Goal: Task Accomplishment & Management: Use online tool/utility

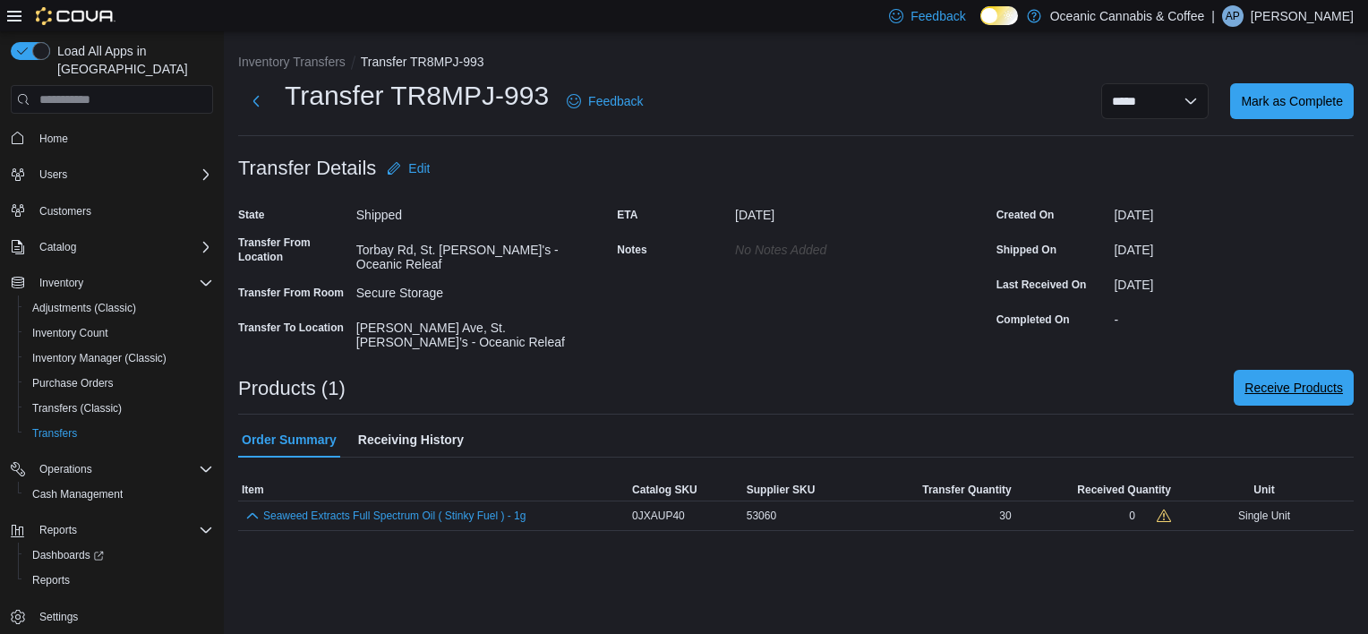
click at [1258, 379] on span "Receive Products" at bounding box center [1293, 388] width 98 height 18
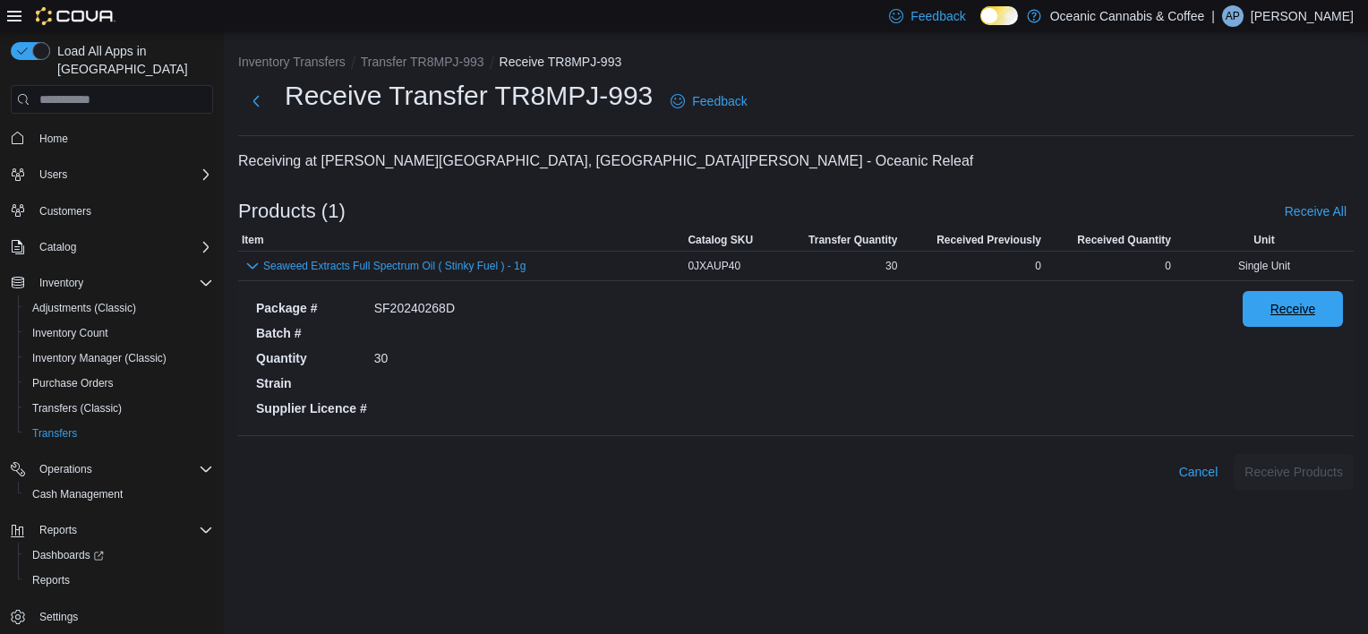
click at [1290, 315] on span "Receive" at bounding box center [1293, 309] width 46 height 18
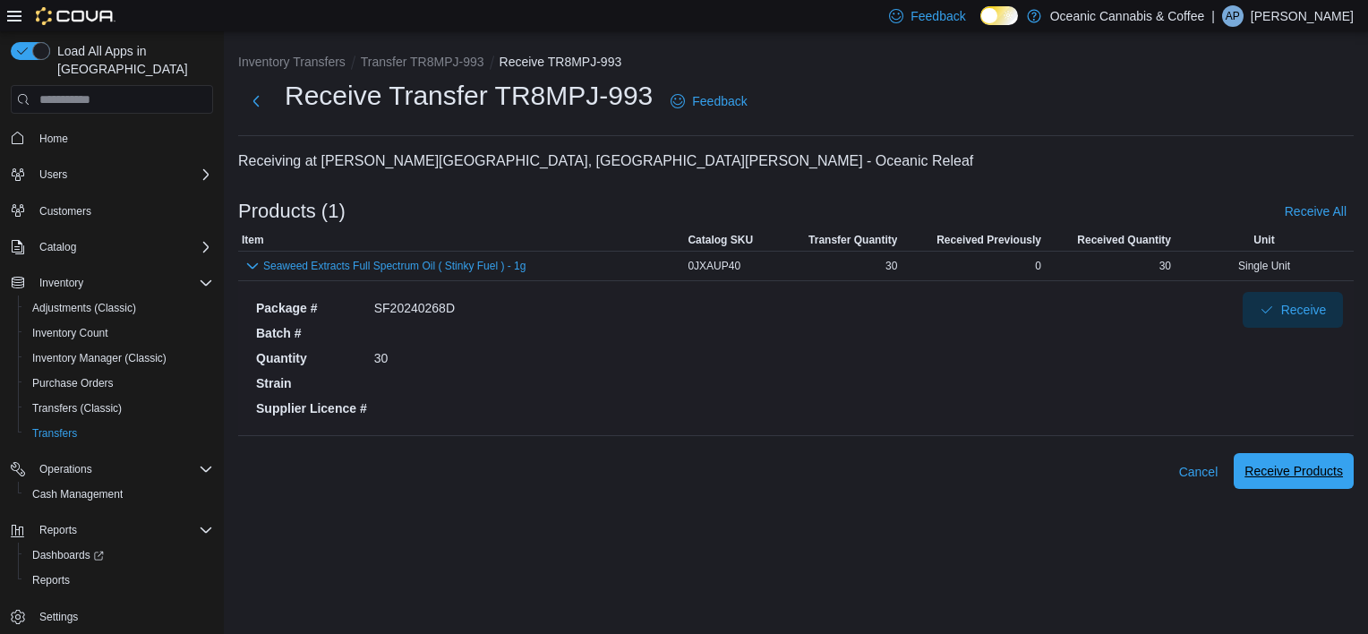
click at [1296, 475] on span "Receive Products" at bounding box center [1293, 471] width 98 height 18
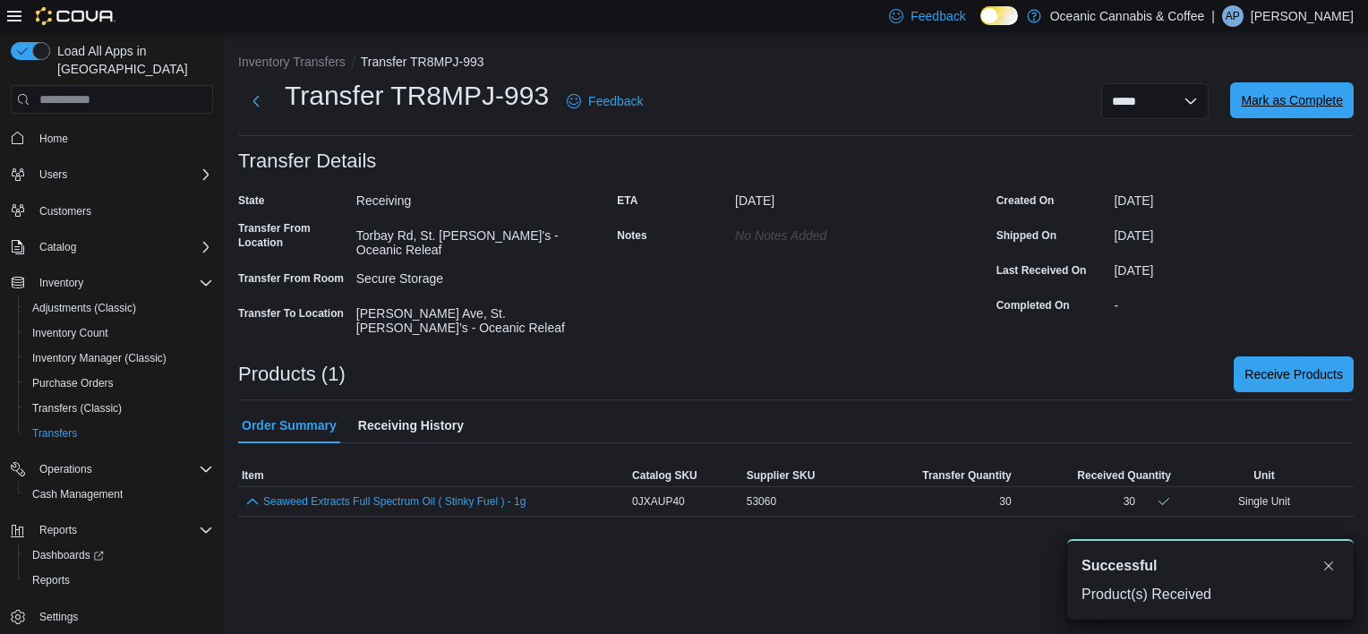
click at [1253, 104] on span "Mark as Complete" at bounding box center [1291, 100] width 102 height 18
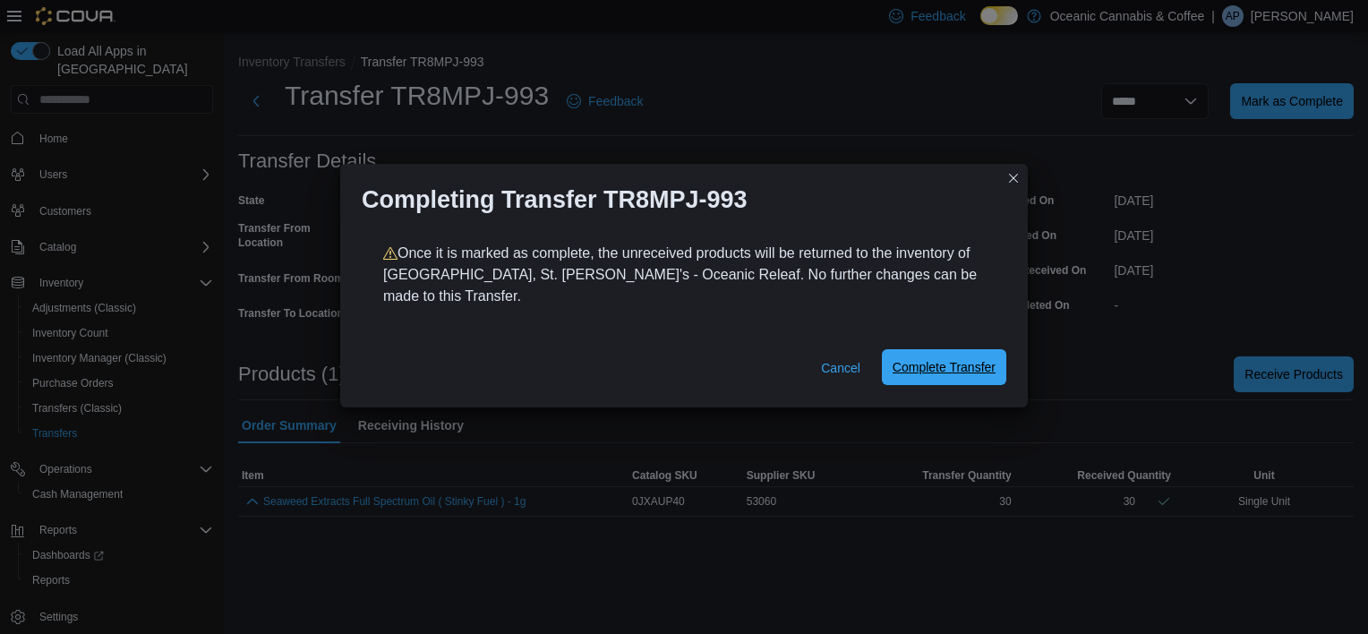
click at [934, 365] on span "Complete Transfer" at bounding box center [943, 367] width 103 height 18
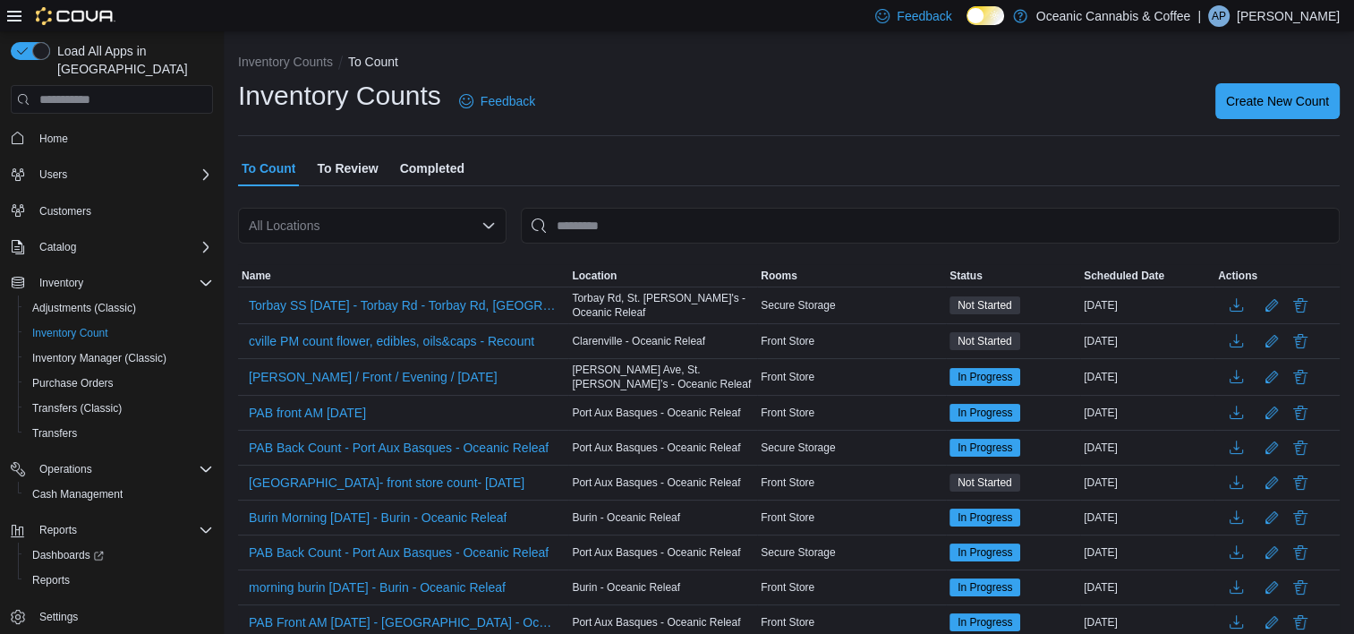
click at [1290, 10] on p "Alycia Pynn" at bounding box center [1288, 15] width 103 height 21
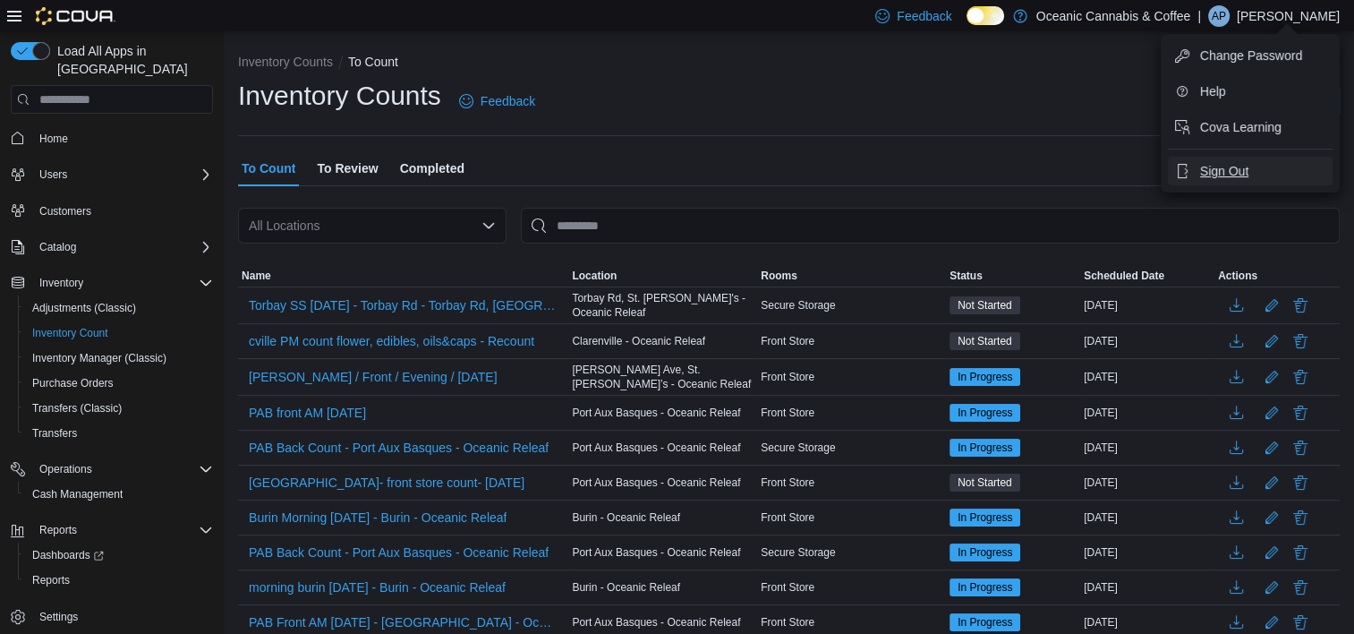
click at [1221, 172] on span "Sign Out" at bounding box center [1224, 171] width 48 height 18
